Goal: Task Accomplishment & Management: Manage account settings

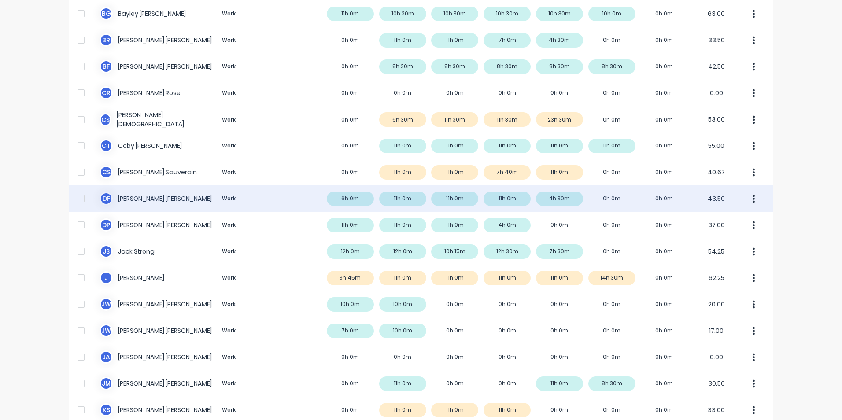
scroll to position [132, 0]
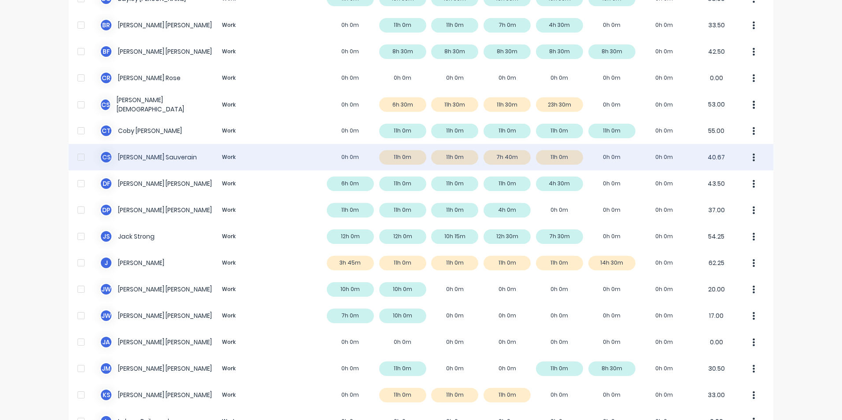
click at [747, 159] on button "button" at bounding box center [754, 157] width 18 height 18
click at [707, 179] on div "Approve" at bounding box center [720, 181] width 68 height 13
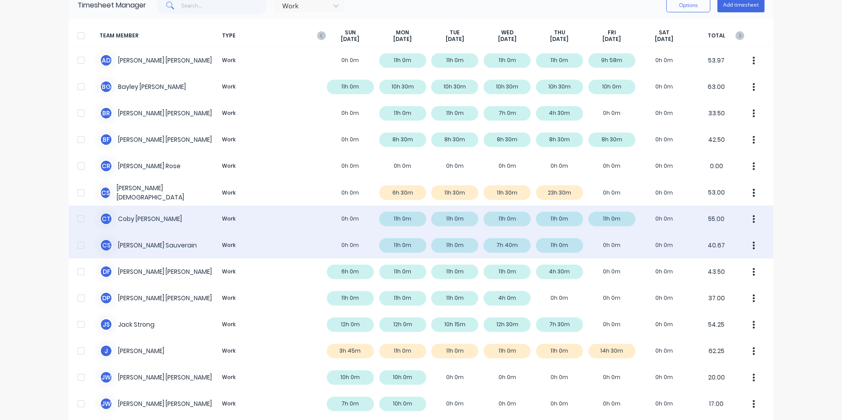
scroll to position [0, 0]
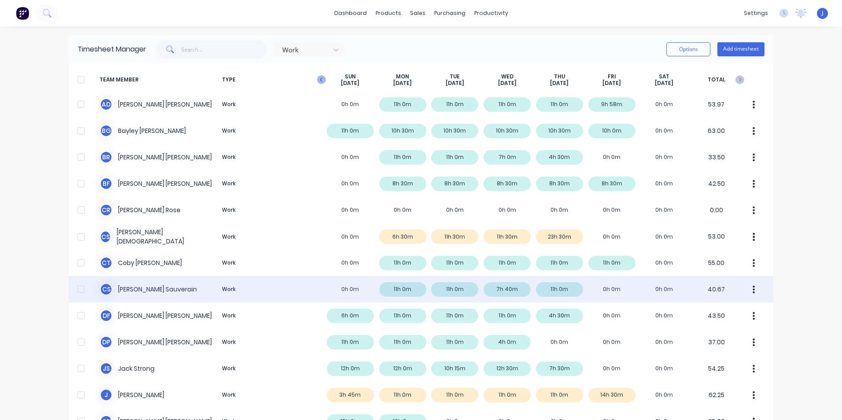
click at [319, 81] on icon "button" at bounding box center [321, 79] width 9 height 9
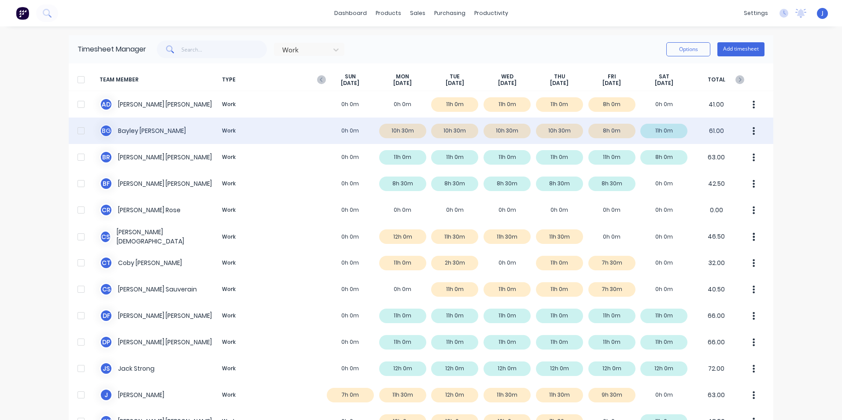
click at [398, 133] on div "B G Bayley Garner Work 0h 0m 10h 30m 10h 30m 10h 30m 10h 30m 8h 0m 11h 0m 61.00" at bounding box center [421, 131] width 705 height 26
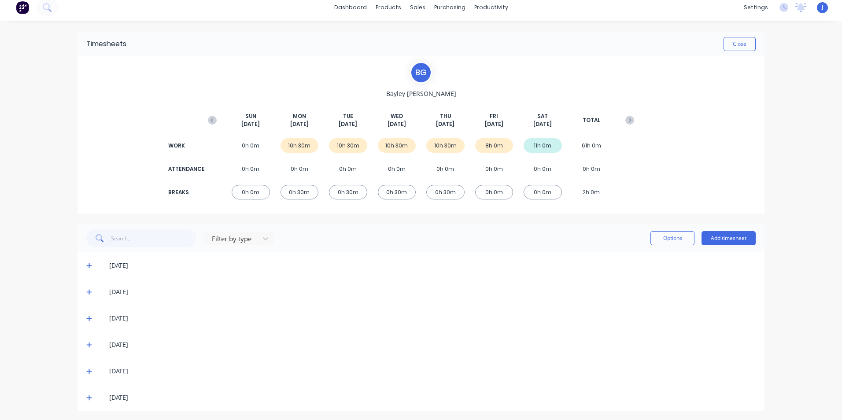
scroll to position [7, 0]
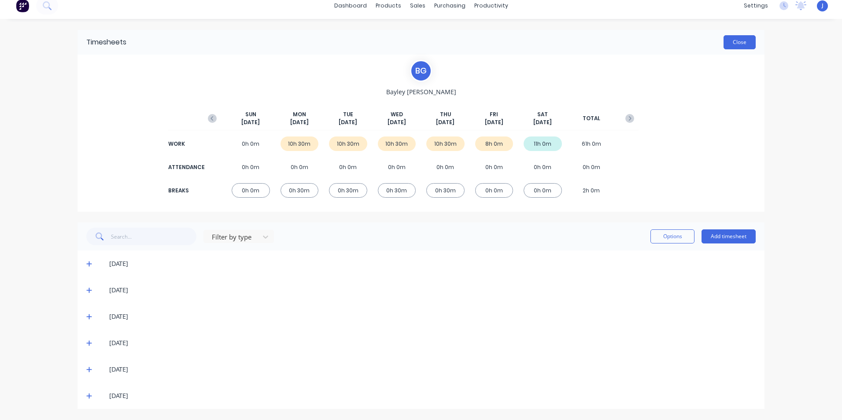
click at [730, 41] on button "Close" at bounding box center [739, 42] width 32 height 14
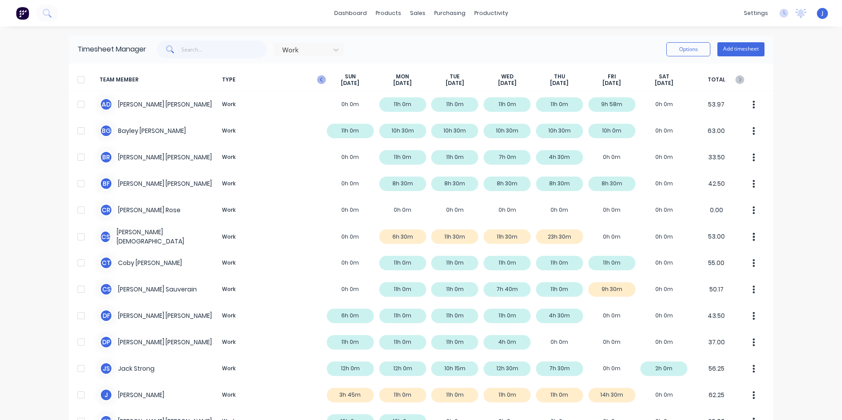
click at [317, 80] on icon "button" at bounding box center [321, 79] width 9 height 9
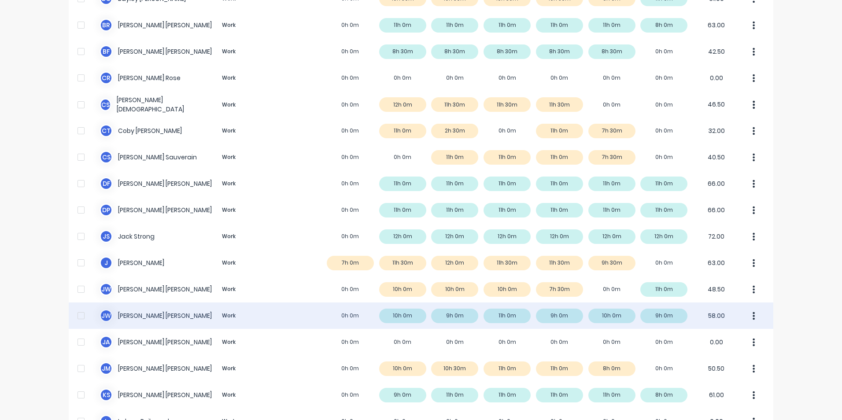
scroll to position [220, 0]
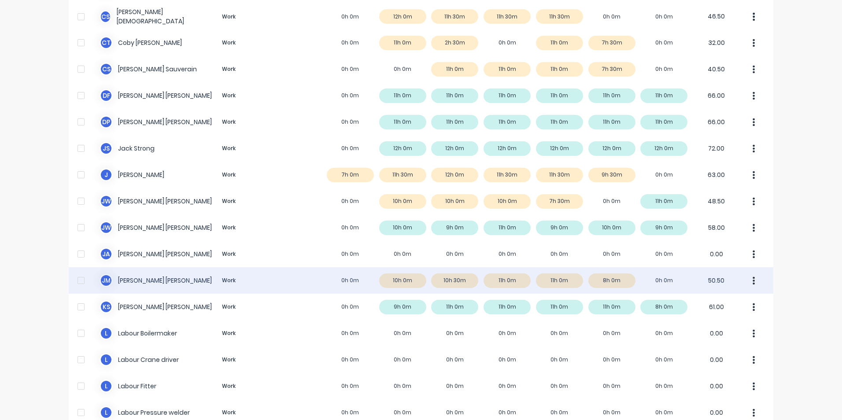
click at [402, 282] on div "J M Joel Markey Work 0h 0m 10h 0m 10h 30m 11h 0m 11h 0m 8h 0m 0h 0m 50.50" at bounding box center [421, 280] width 705 height 26
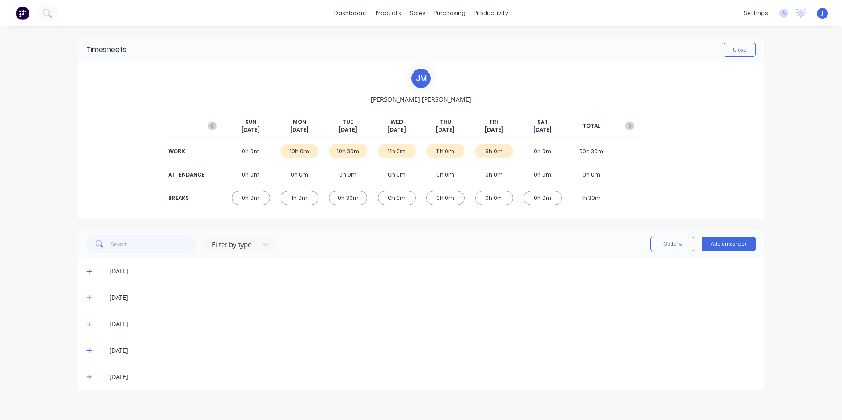
click at [88, 271] on icon at bounding box center [88, 271] width 5 height 5
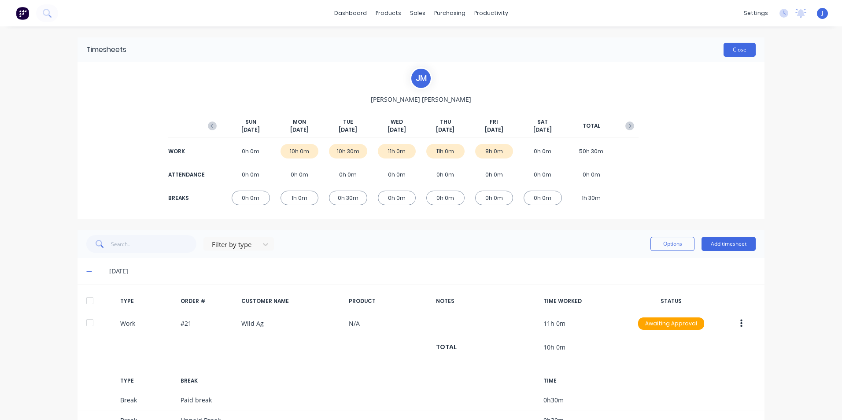
click at [734, 47] on button "Close" at bounding box center [739, 50] width 32 height 14
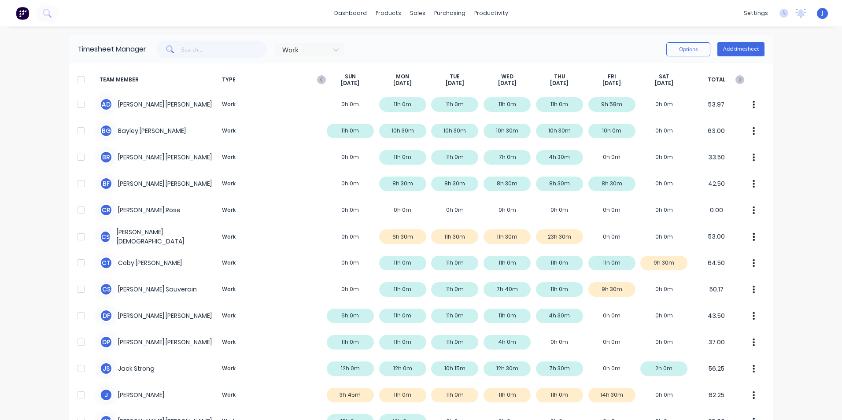
click at [317, 80] on icon "button" at bounding box center [321, 79] width 9 height 9
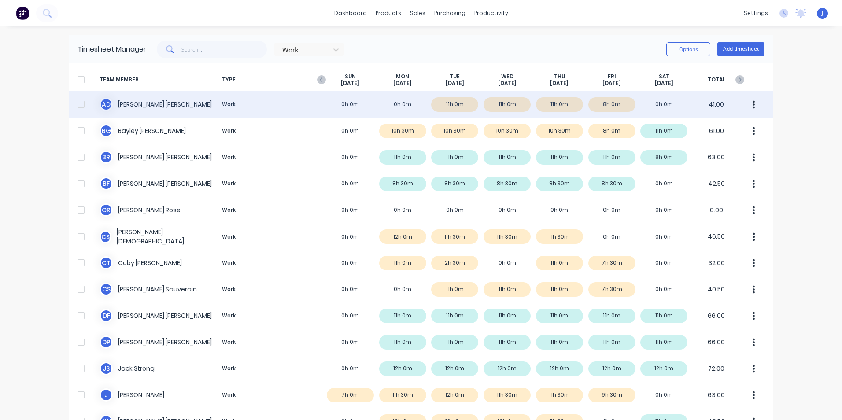
click at [748, 106] on button "button" at bounding box center [754, 105] width 18 height 18
click at [711, 126] on div "Approve" at bounding box center [720, 128] width 68 height 13
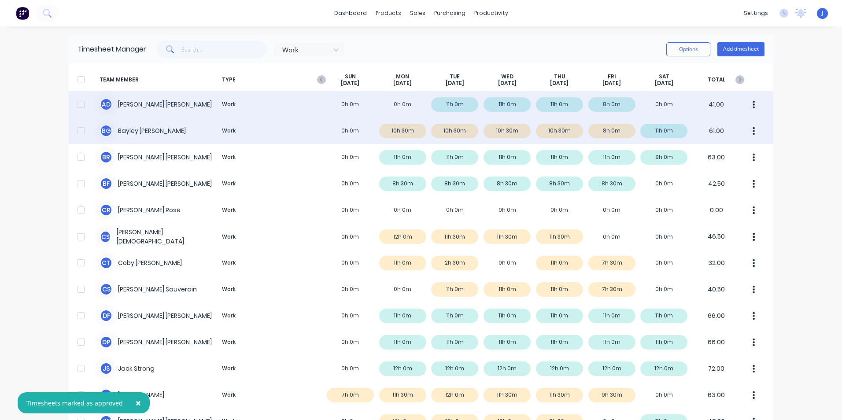
click at [753, 129] on icon "button" at bounding box center [754, 131] width 2 height 10
click at [694, 155] on div "Approve" at bounding box center [720, 155] width 68 height 13
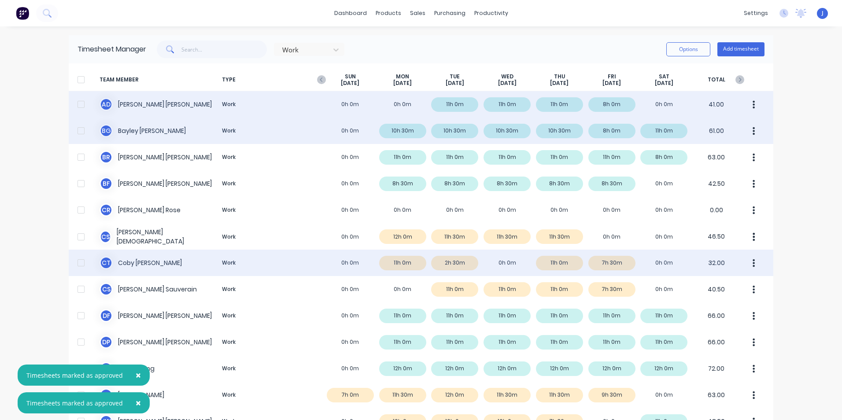
click at [753, 265] on icon "button" at bounding box center [754, 263] width 2 height 10
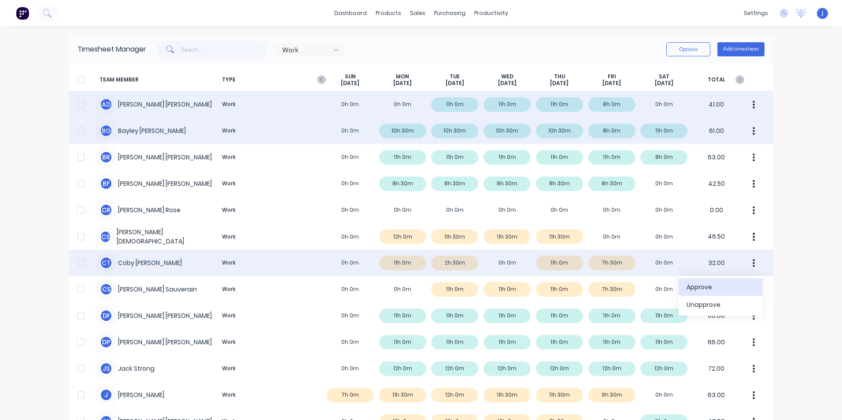
click at [720, 285] on div "Approve" at bounding box center [720, 287] width 68 height 13
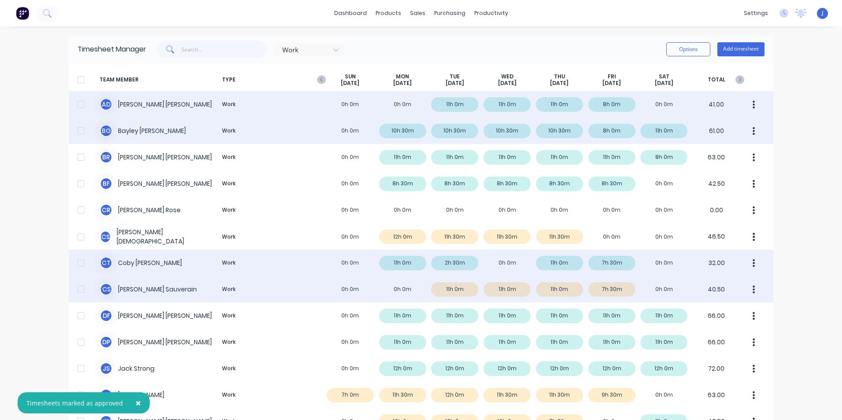
click at [756, 291] on button "button" at bounding box center [754, 289] width 18 height 18
click at [697, 313] on div "Approve" at bounding box center [720, 313] width 68 height 13
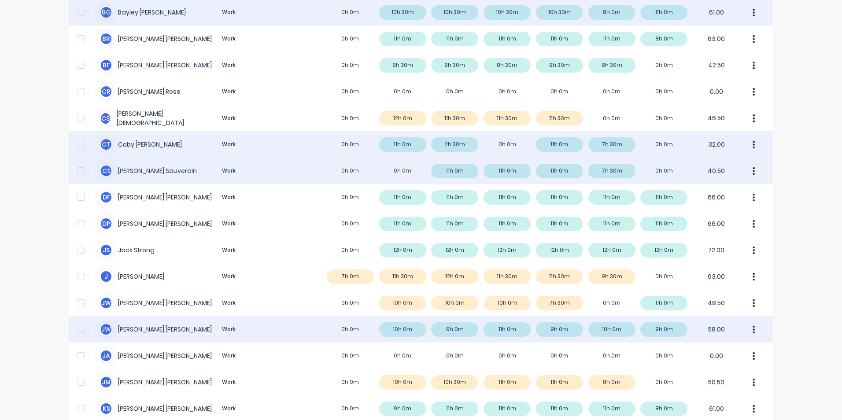
scroll to position [132, 0]
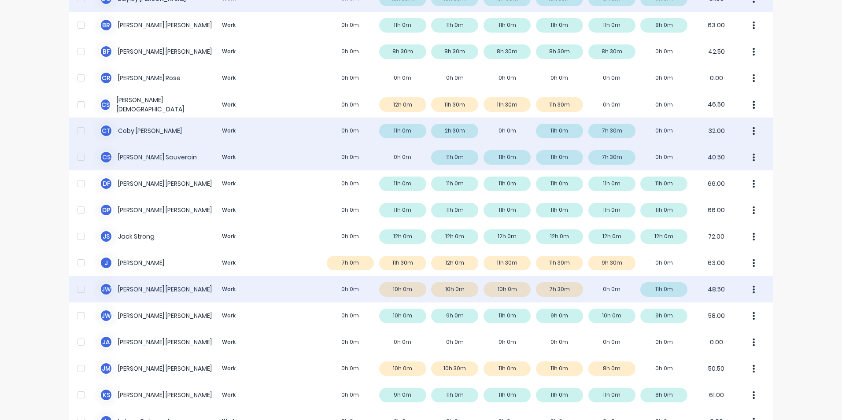
click at [753, 289] on icon "button" at bounding box center [754, 289] width 2 height 8
click at [703, 312] on div "Approve" at bounding box center [720, 313] width 68 height 13
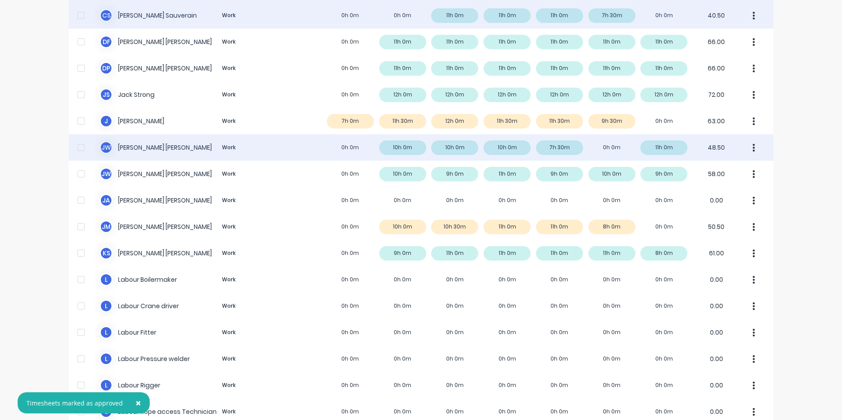
scroll to position [308, 0]
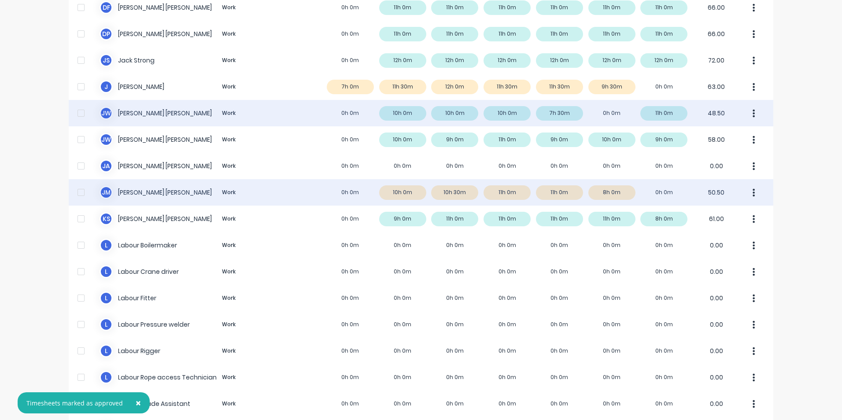
click at [753, 190] on icon "button" at bounding box center [754, 192] width 2 height 8
click at [727, 216] on div "Approve" at bounding box center [720, 216] width 68 height 13
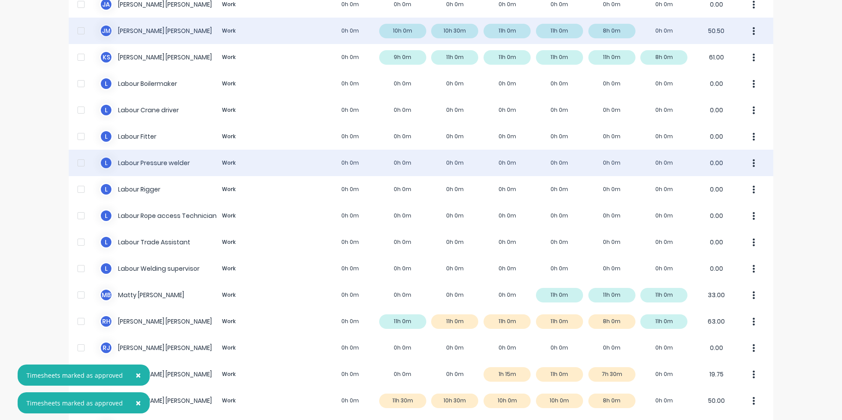
scroll to position [528, 0]
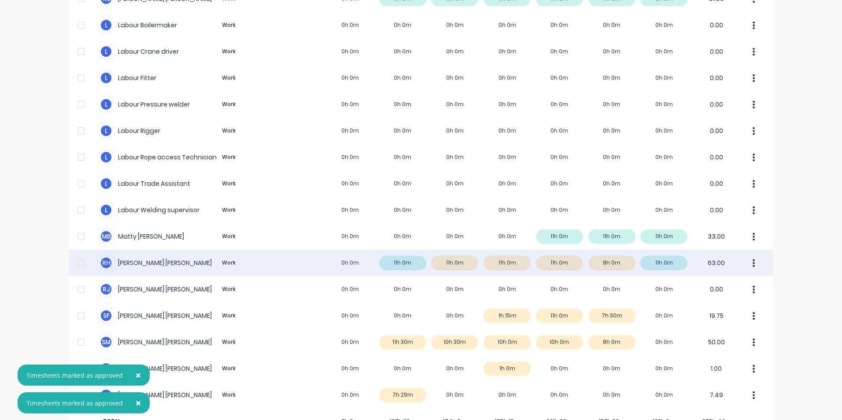
click at [752, 262] on button "button" at bounding box center [754, 263] width 18 height 18
click at [739, 288] on div "Approve" at bounding box center [720, 287] width 68 height 13
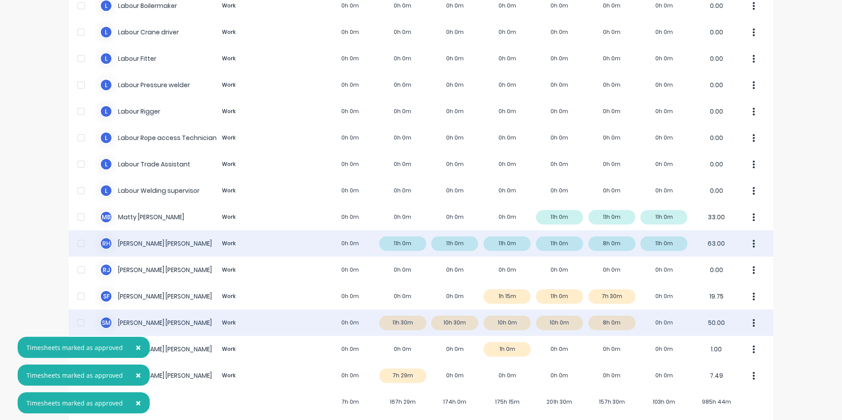
scroll to position [557, 0]
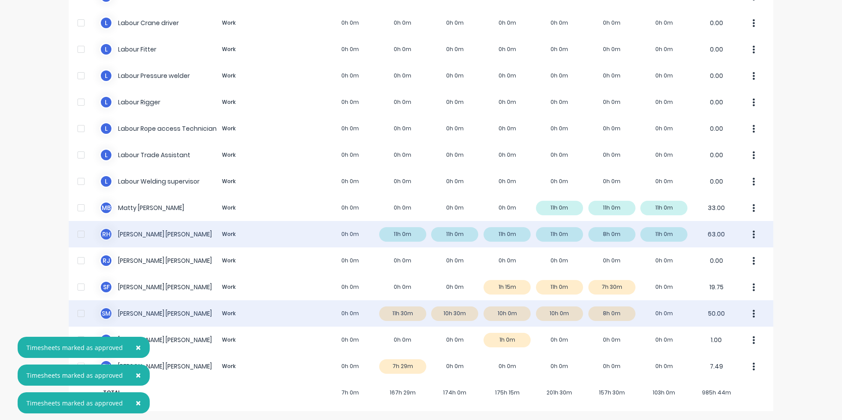
click at [753, 313] on icon "button" at bounding box center [754, 314] width 2 height 10
click at [708, 332] on div "Approve" at bounding box center [720, 338] width 68 height 13
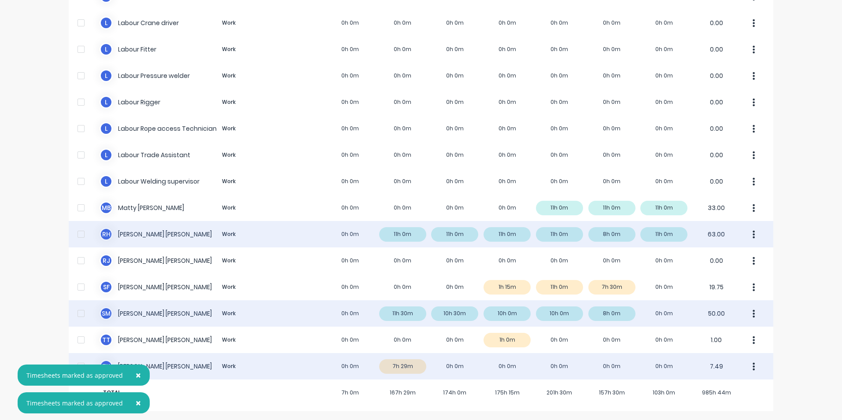
click at [753, 366] on icon "button" at bounding box center [754, 367] width 2 height 10
click at [708, 388] on div "Approve" at bounding box center [720, 390] width 68 height 13
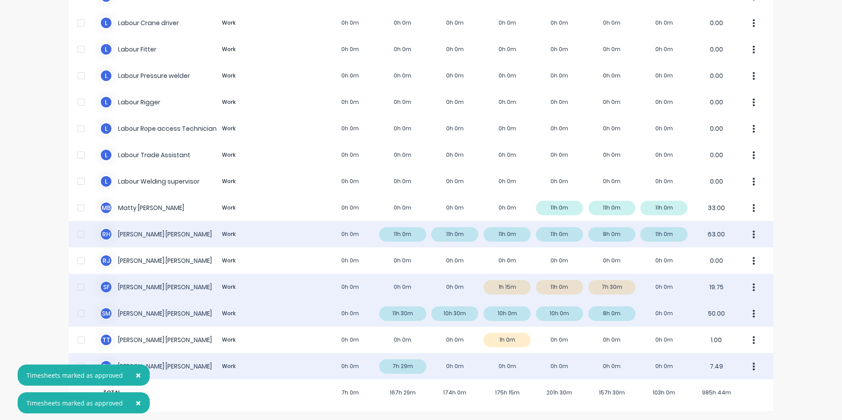
click at [753, 288] on icon "button" at bounding box center [754, 288] width 2 height 10
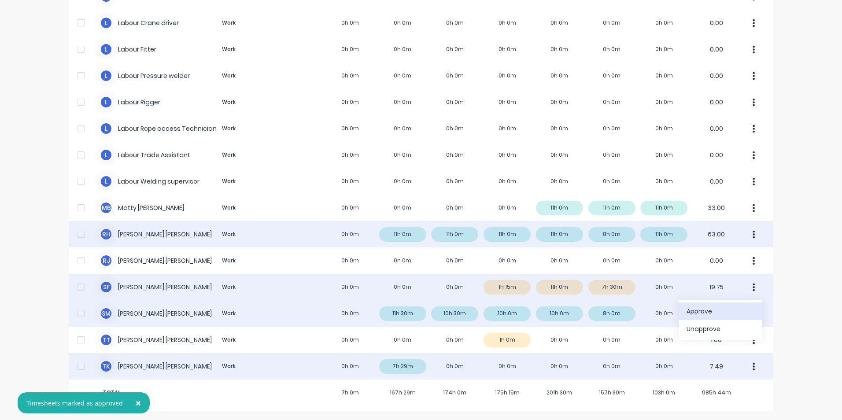
click at [719, 316] on div "Approve" at bounding box center [720, 311] width 68 height 13
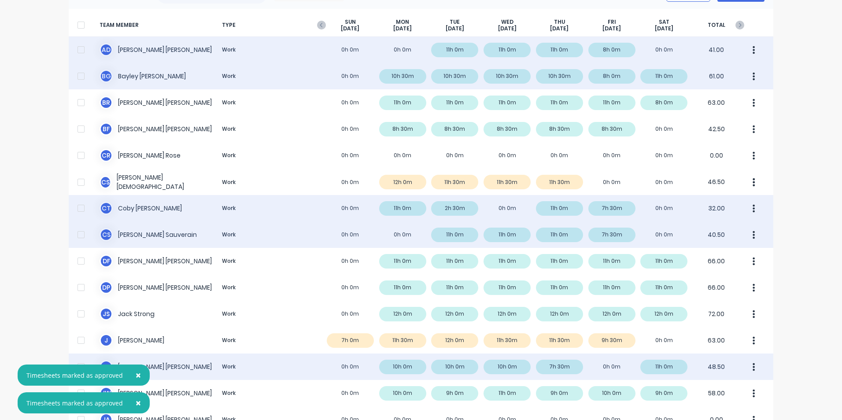
scroll to position [0, 0]
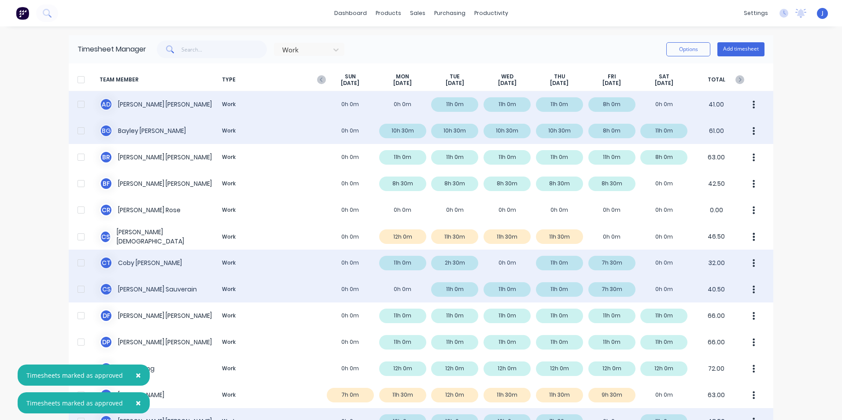
click at [569, 47] on div "Work Options Add timesheet" at bounding box center [455, 50] width 618 height 18
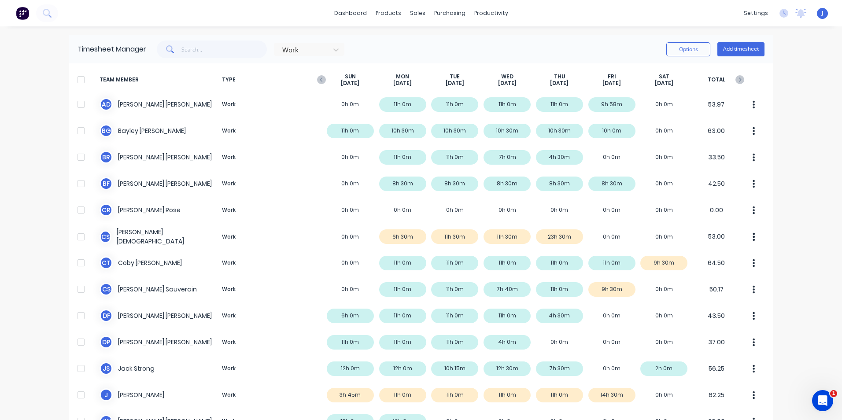
click at [320, 73] on span "TYPE" at bounding box center [271, 80] width 106 height 14
click at [317, 82] on icon "button" at bounding box center [321, 79] width 9 height 9
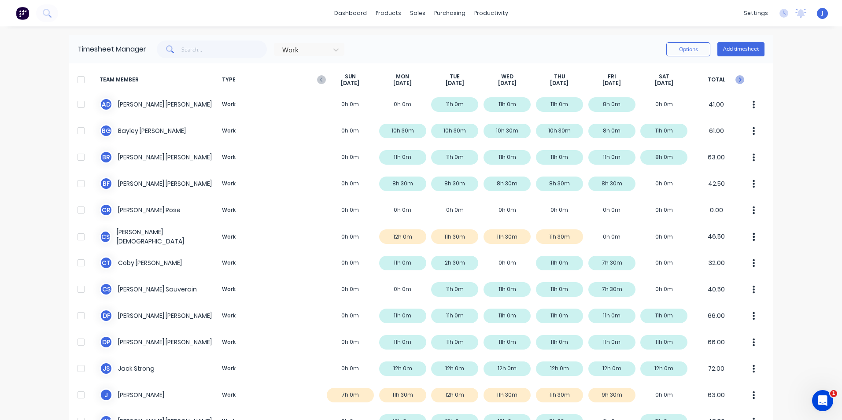
click at [737, 77] on icon "button" at bounding box center [739, 79] width 9 height 9
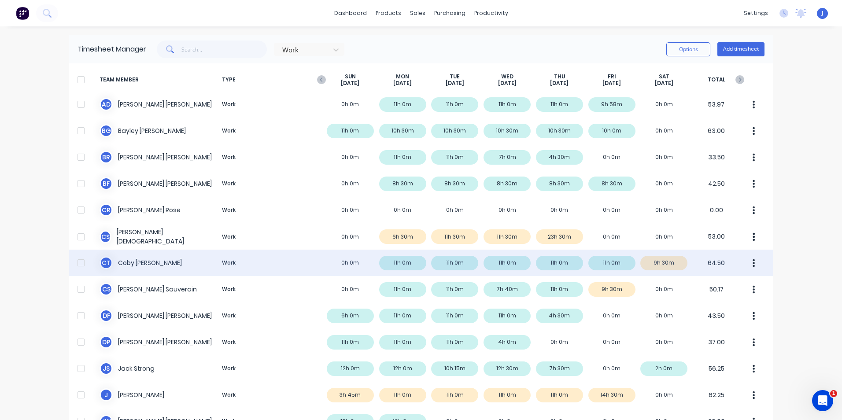
click at [753, 263] on icon "button" at bounding box center [754, 263] width 2 height 10
click at [705, 289] on div "Approve" at bounding box center [720, 287] width 68 height 13
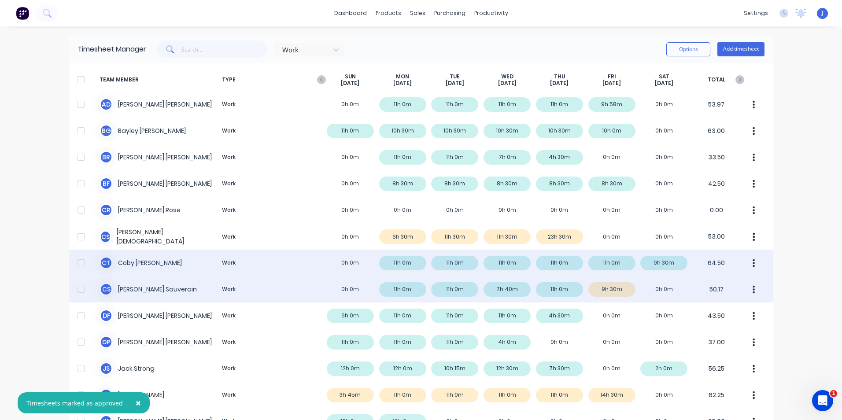
click at [748, 292] on button "button" at bounding box center [754, 289] width 18 height 18
click at [691, 314] on div "Approve" at bounding box center [720, 313] width 68 height 13
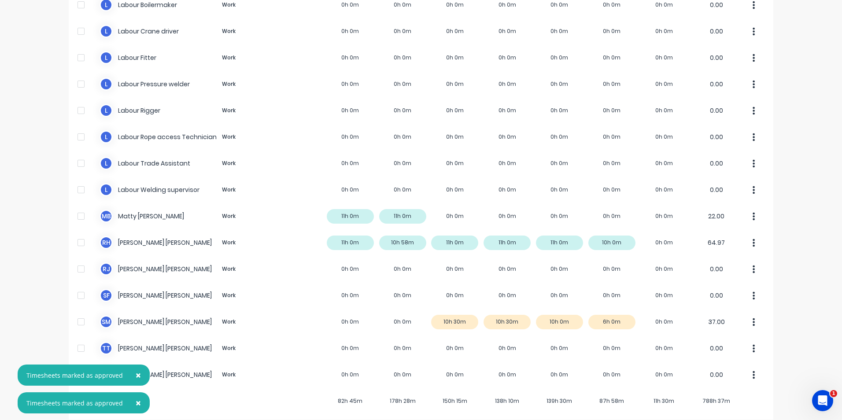
scroll to position [557, 0]
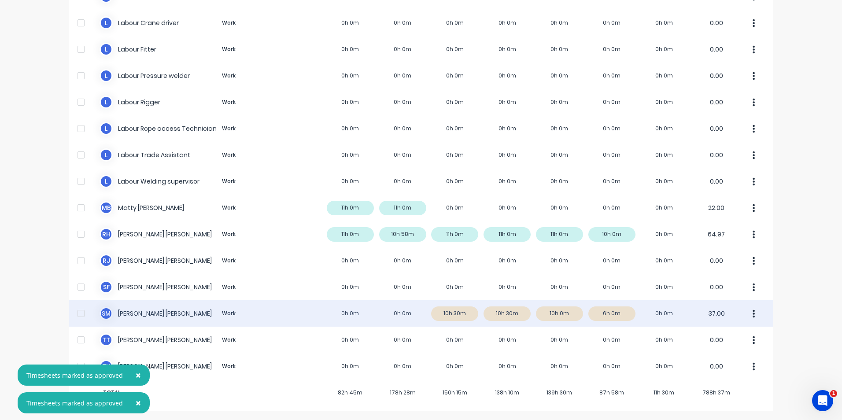
click at [752, 316] on button "button" at bounding box center [754, 314] width 18 height 18
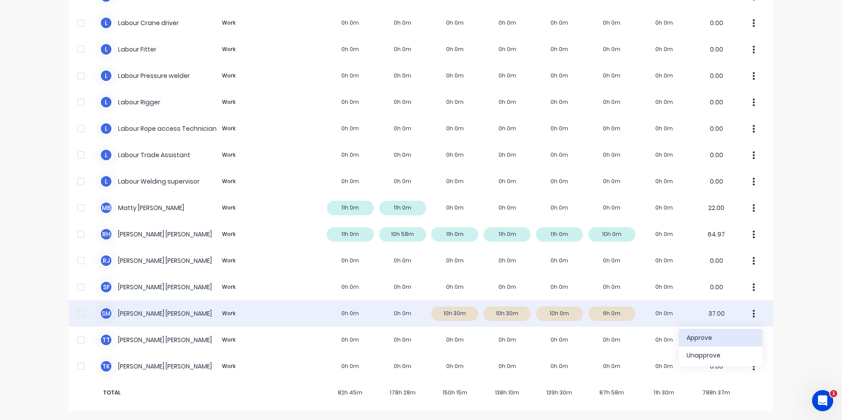
click at [712, 336] on div "Approve" at bounding box center [720, 338] width 68 height 13
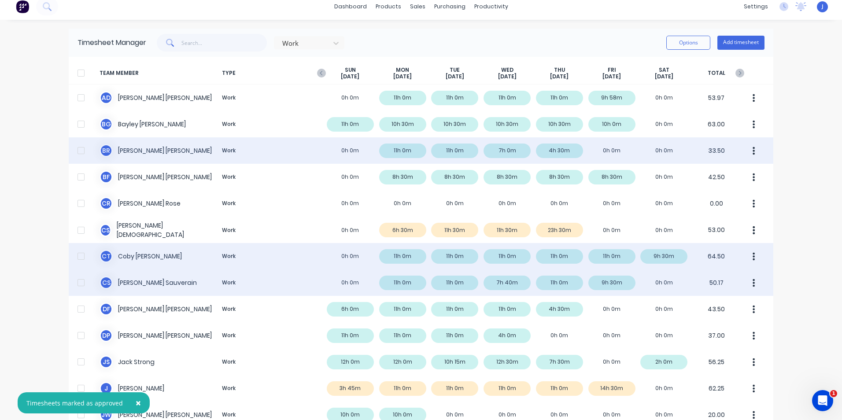
scroll to position [0, 0]
